Goal: Complete application form: Complete application form

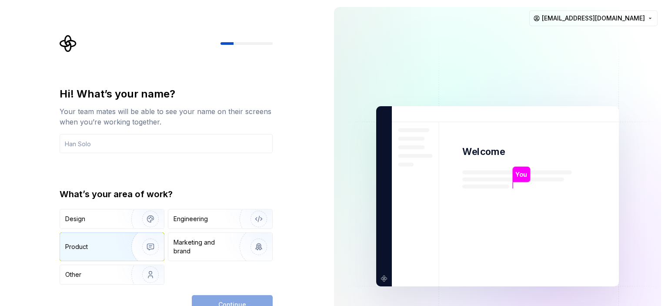
click at [93, 247] on div "Product" at bounding box center [93, 246] width 57 height 9
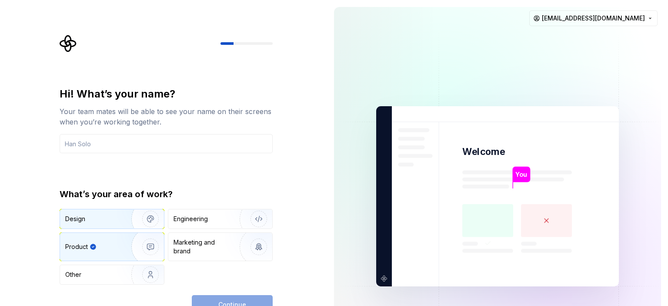
click at [127, 215] on img "button" at bounding box center [145, 219] width 56 height 58
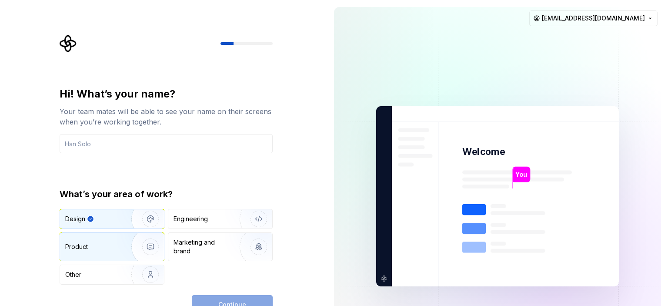
click at [114, 234] on div "Product" at bounding box center [112, 247] width 104 height 28
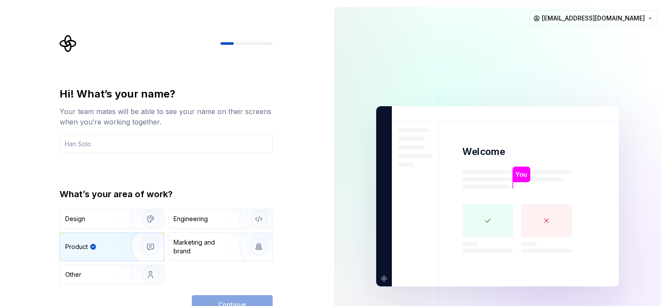
click at [223, 295] on div "Continue" at bounding box center [232, 304] width 81 height 19
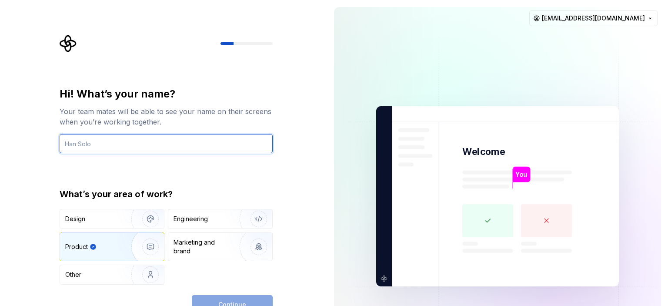
click at [226, 145] on input "text" at bounding box center [166, 143] width 213 height 19
type input "[EMAIL_ADDRESS][DOMAIN_NAME]"
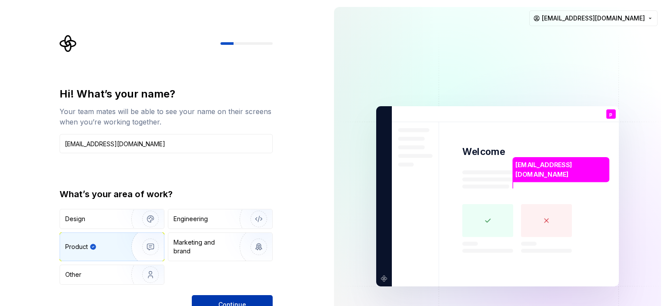
click at [247, 295] on button "Continue" at bounding box center [232, 304] width 81 height 19
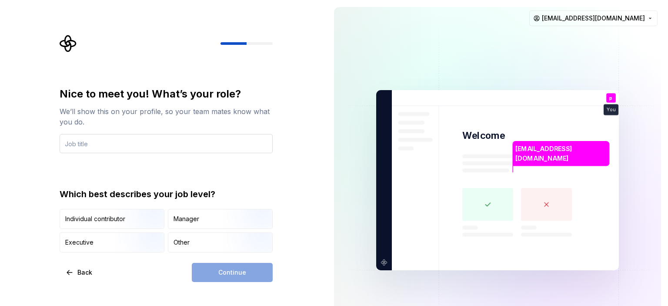
click at [162, 143] on input "text" at bounding box center [166, 143] width 213 height 19
type input "Quality Analyst"
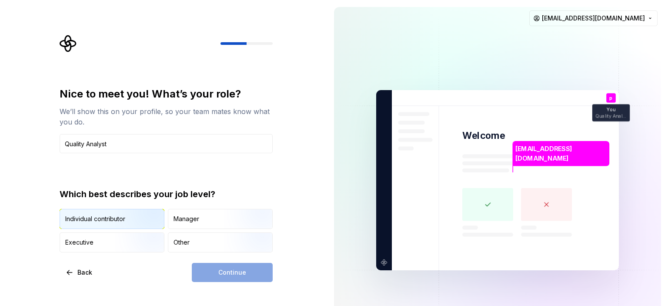
click at [143, 221] on img "button" at bounding box center [143, 230] width 56 height 58
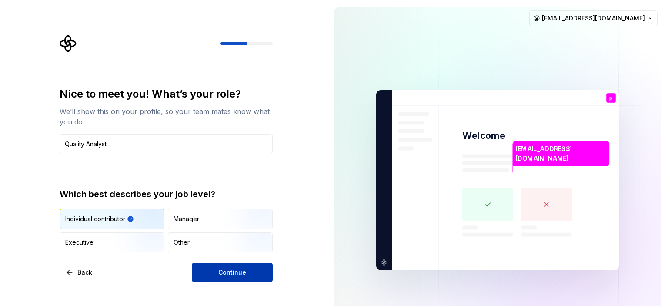
click at [221, 266] on button "Continue" at bounding box center [232, 272] width 81 height 19
click at [221, 266] on div "Continue" at bounding box center [232, 272] width 81 height 19
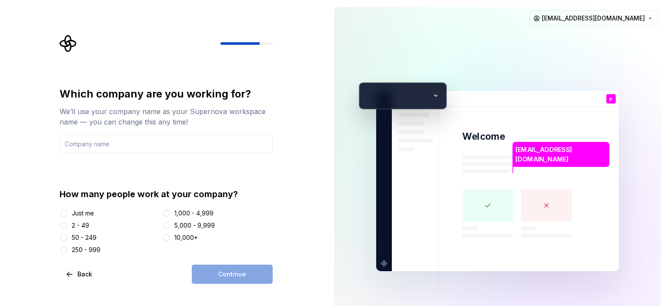
click at [68, 215] on div at bounding box center [64, 213] width 9 height 9
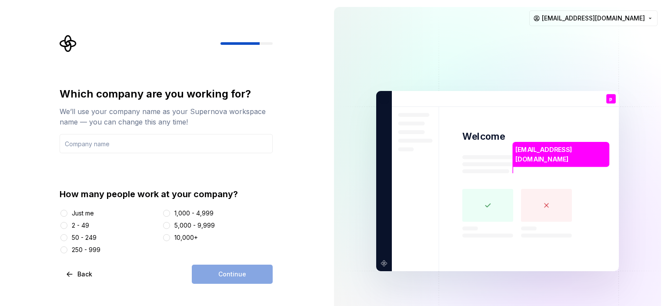
click at [77, 215] on div "Just me" at bounding box center [83, 213] width 22 height 9
click at [67, 215] on button "Just me" at bounding box center [63, 213] width 7 height 7
click at [77, 215] on div "Just me" at bounding box center [83, 213] width 22 height 9
click at [67, 215] on button "Just me" at bounding box center [63, 213] width 7 height 7
click at [136, 146] on input "text" at bounding box center [166, 143] width 213 height 19
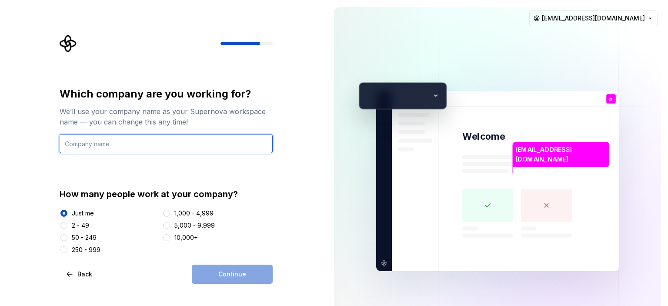
type input "PDMR"
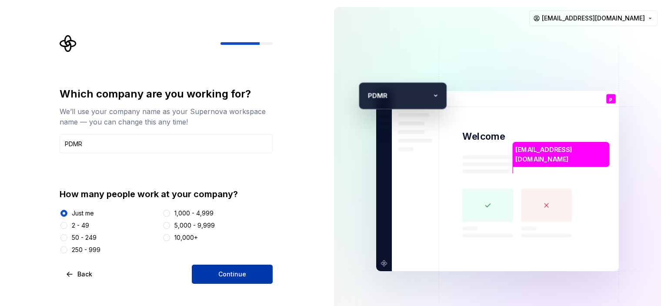
click at [227, 281] on button "Continue" at bounding box center [232, 273] width 81 height 19
